Goal: Information Seeking & Learning: Compare options

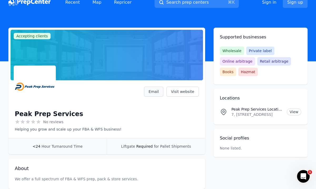
click at [156, 91] on link "Email" at bounding box center [153, 92] width 19 height 10
click at [150, 90] on link "Email" at bounding box center [153, 92] width 19 height 10
click at [158, 90] on link "Email" at bounding box center [153, 92] width 19 height 10
click at [156, 96] on link "Email" at bounding box center [153, 92] width 19 height 10
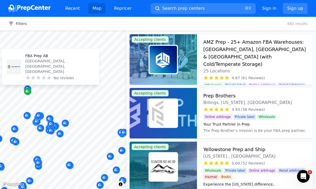
click at [28, 89] on icon "Map marker" at bounding box center [28, 91] width 4 height 5
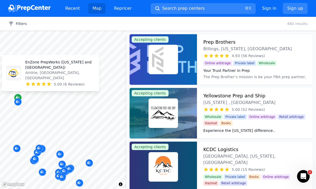
click at [17, 96] on icon "Map marker" at bounding box center [18, 97] width 4 height 5
click at [20, 79] on div at bounding box center [13, 73] width 15 height 15
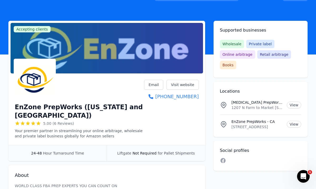
scroll to position [20, 0]
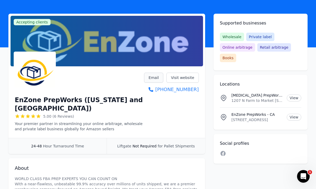
click at [154, 76] on link "Email" at bounding box center [153, 78] width 19 height 10
click at [153, 75] on link "Email" at bounding box center [153, 78] width 19 height 10
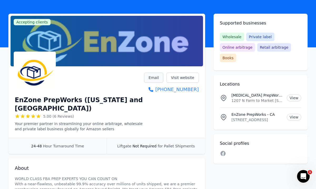
click at [153, 75] on link "Email" at bounding box center [153, 78] width 19 height 10
click at [178, 76] on link "Visit website" at bounding box center [182, 78] width 32 height 10
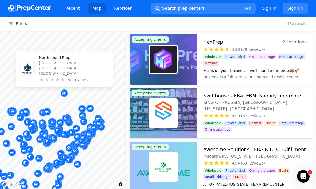
click at [64, 73] on p "[GEOGRAPHIC_DATA], [GEOGRAPHIC_DATA], [GEOGRAPHIC_DATA]" at bounding box center [74, 68] width 70 height 16
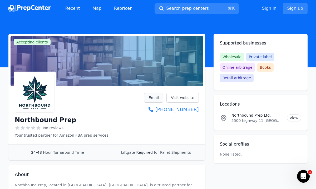
click at [158, 99] on link "Email" at bounding box center [153, 98] width 19 height 10
click at [175, 100] on link "Visit website" at bounding box center [182, 98] width 32 height 10
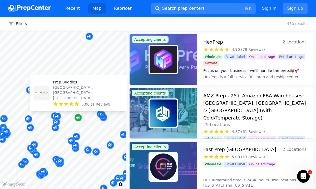
click at [80, 120] on icon "Map marker" at bounding box center [78, 117] width 4 height 5
click at [76, 105] on icon at bounding box center [77, 104] width 4 height 4
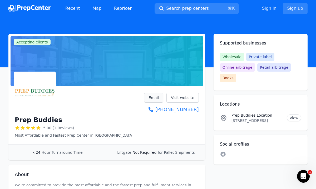
click at [158, 97] on link "Email" at bounding box center [153, 98] width 19 height 10
click at [184, 100] on link "Visit website" at bounding box center [182, 98] width 32 height 10
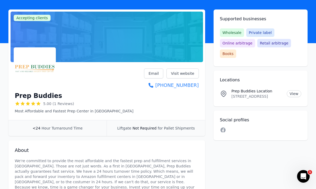
scroll to position [23, 0]
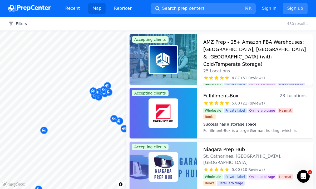
click at [76, 122] on body "Recent Map Repricer Search prep centers ⌘ K Open main menu Sign in Sign up Filt…" at bounding box center [158, 94] width 316 height 189
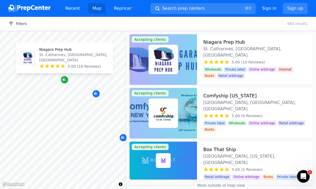
click at [66, 81] on icon "Map marker" at bounding box center [64, 79] width 4 height 5
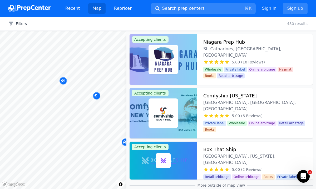
click at [87, 81] on body "Recent Map Repricer Search prep centers ⌘ K Open main menu Sign in Sign up Filt…" at bounding box center [158, 94] width 316 height 189
click at [71, 69] on body "Recent Map Repricer Search prep centers ⌘ K Open main menu Sign in Sign up Filt…" at bounding box center [158, 94] width 316 height 189
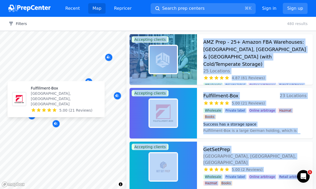
click at [54, 104] on p "Mississauga, Ontario, CA" at bounding box center [66, 99] width 70 height 16
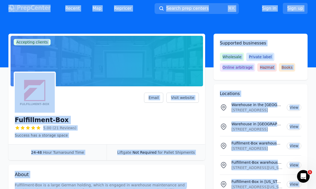
click at [102, 114] on div "Fulfillment-Box 5.00 (21 Reviews) Success has a storage space Email Visit websi…" at bounding box center [107, 115] width 184 height 45
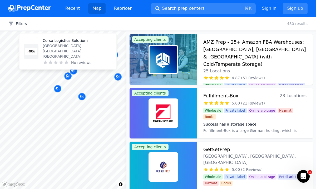
click at [63, 58] on p "[GEOGRAPHIC_DATA], [GEOGRAPHIC_DATA], [GEOGRAPHIC_DATA]" at bounding box center [78, 51] width 70 height 16
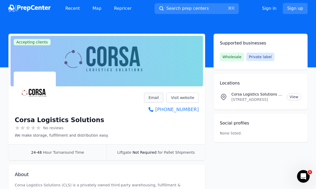
click at [158, 97] on link "Email" at bounding box center [153, 98] width 19 height 10
click at [181, 96] on link "Visit website" at bounding box center [182, 98] width 32 height 10
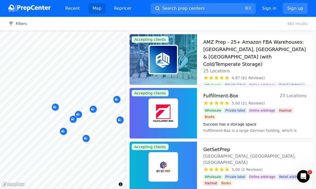
click at [64, 131] on div at bounding box center [86, 133] width 101 height 4
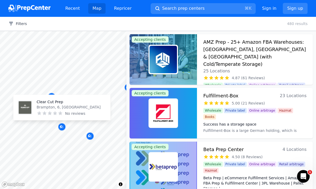
click at [61, 108] on p "Brampton, 6, [GEOGRAPHIC_DATA]" at bounding box center [69, 107] width 64 height 5
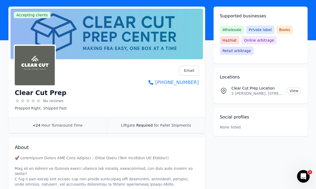
scroll to position [27, 0]
click at [188, 73] on link "Email" at bounding box center [189, 71] width 19 height 10
click at [184, 68] on link "Email" at bounding box center [189, 71] width 19 height 10
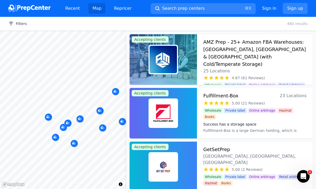
click at [47, 116] on div at bounding box center [67, 118] width 101 height 4
click at [70, 98] on body "Recent Map Repricer Search prep centers ⌘ K Open main menu Sign in Sign up Filt…" at bounding box center [158, 94] width 316 height 189
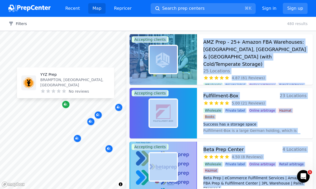
click at [66, 105] on icon "Map marker" at bounding box center [66, 104] width 4 height 3
click at [62, 85] on p "BRAMPTON, [GEOGRAPHIC_DATA], [GEOGRAPHIC_DATA]" at bounding box center [75, 82] width 70 height 11
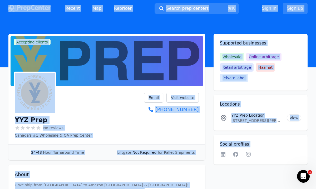
click at [78, 107] on div at bounding box center [53, 93] width 77 height 42
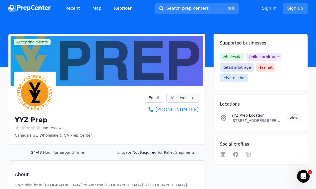
click at [184, 100] on link "Visit website" at bounding box center [182, 98] width 32 height 10
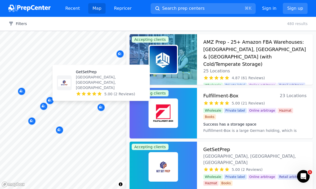
click at [105, 91] on span "5.00 (2 Reviews)" at bounding box center [119, 93] width 31 height 5
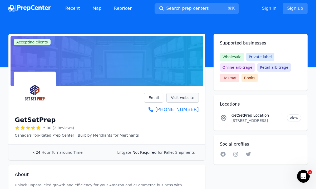
click at [178, 95] on link "Visit website" at bounding box center [182, 98] width 32 height 10
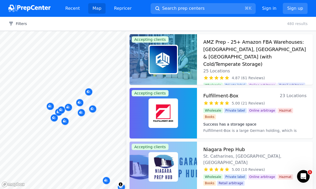
click at [68, 107] on div at bounding box center [81, 107] width 101 height 4
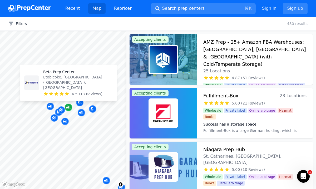
click at [70, 110] on icon "Map marker" at bounding box center [68, 107] width 4 height 5
click at [70, 87] on p "Etobicoke, [GEOGRAPHIC_DATA]([GEOGRAPHIC_DATA]), [GEOGRAPHIC_DATA]" at bounding box center [78, 83] width 70 height 16
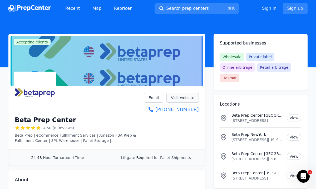
click at [173, 99] on link "Visit website" at bounding box center [182, 98] width 32 height 10
